Goal: Task Accomplishment & Management: Complete application form

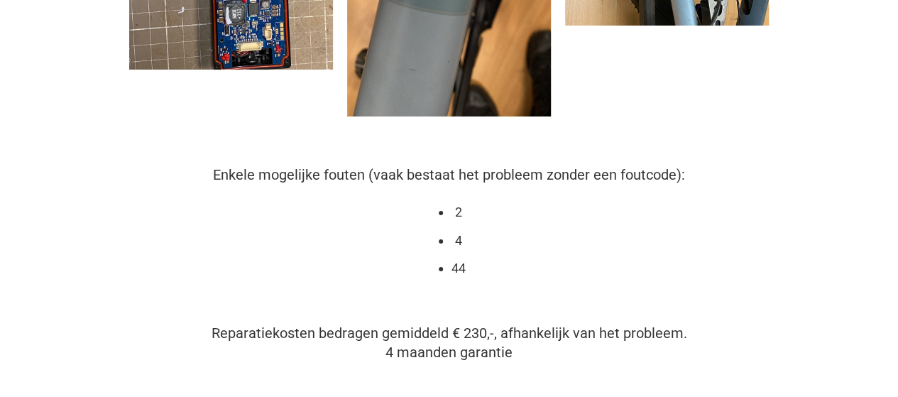
scroll to position [852, 0]
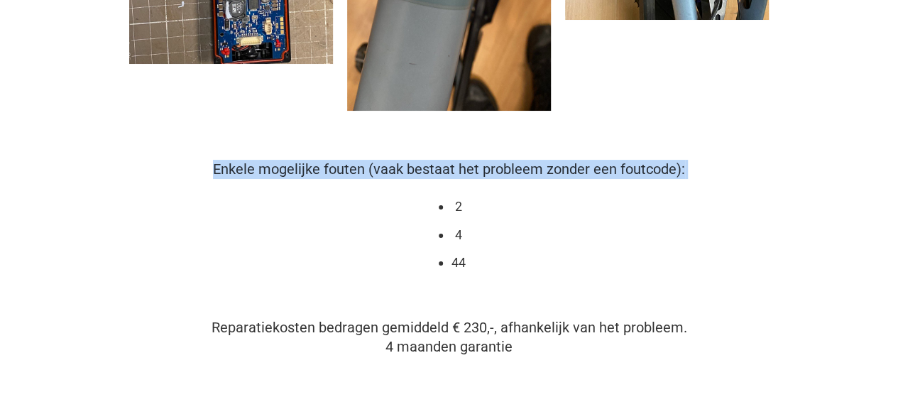
drag, startPoint x: 212, startPoint y: 151, endPoint x: 479, endPoint y: 173, distance: 268.6
click at [479, 173] on div "Enkele mogelijke fouten (vaak bestaat het probleem zonder een foutcode): 2 4 44" at bounding box center [449, 230] width 654 height 140
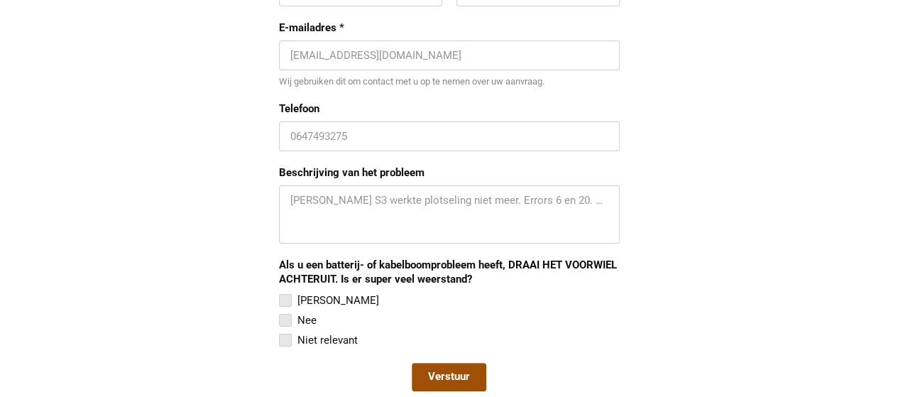
scroll to position [1420, 0]
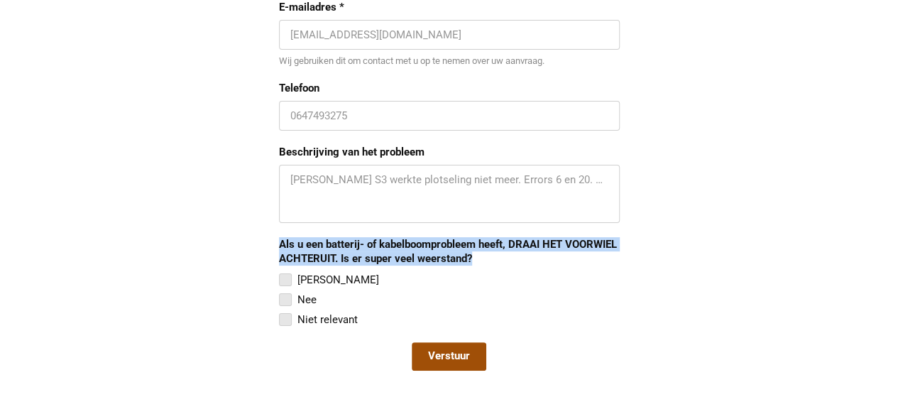
drag, startPoint x: 271, startPoint y: 217, endPoint x: 475, endPoint y: 232, distance: 204.4
click at [475, 232] on div "Een afspraak aanvragen Voornaam [PERSON_NAME] E E-mailadres * [EMAIL_ADDRESS][D…" at bounding box center [449, 144] width 654 height 489
click at [450, 255] on body "Translator VanMoof S3/X3 reparatie [STREET_ADDRESS][GEOGRAPHIC_DATA] [EMAIL_ADD…" at bounding box center [449, 279] width 898 height 3398
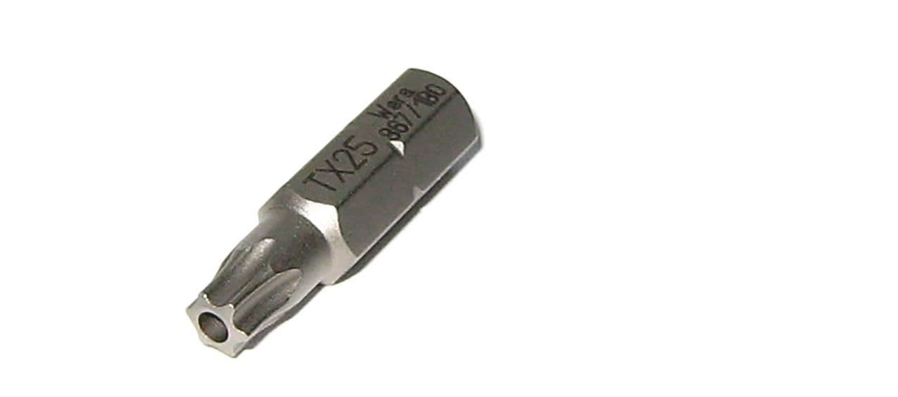
scroll to position [2978, 0]
